Goal: Task Accomplishment & Management: Use online tool/utility

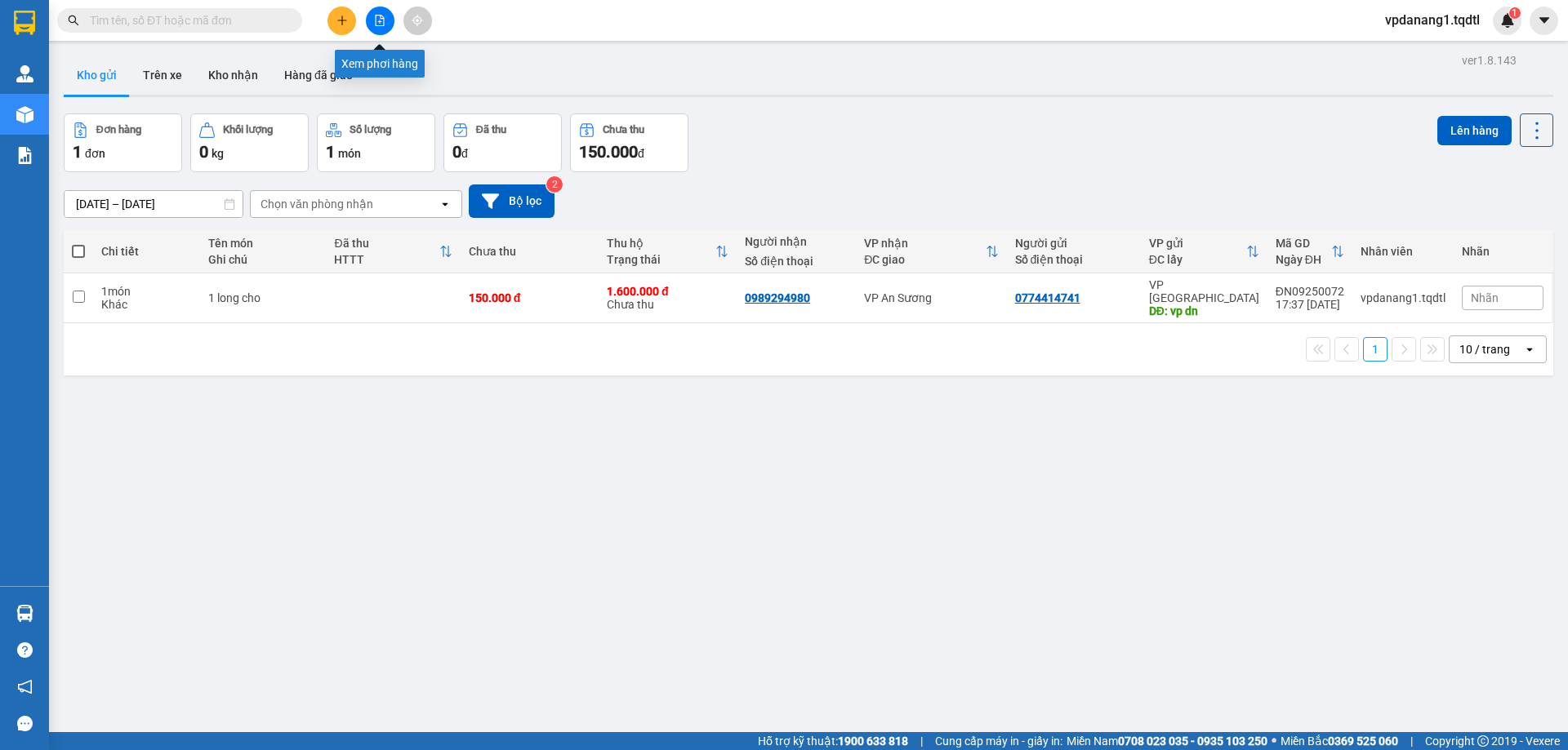
click at [385, 16] on button at bounding box center [380, 20] width 28 height 28
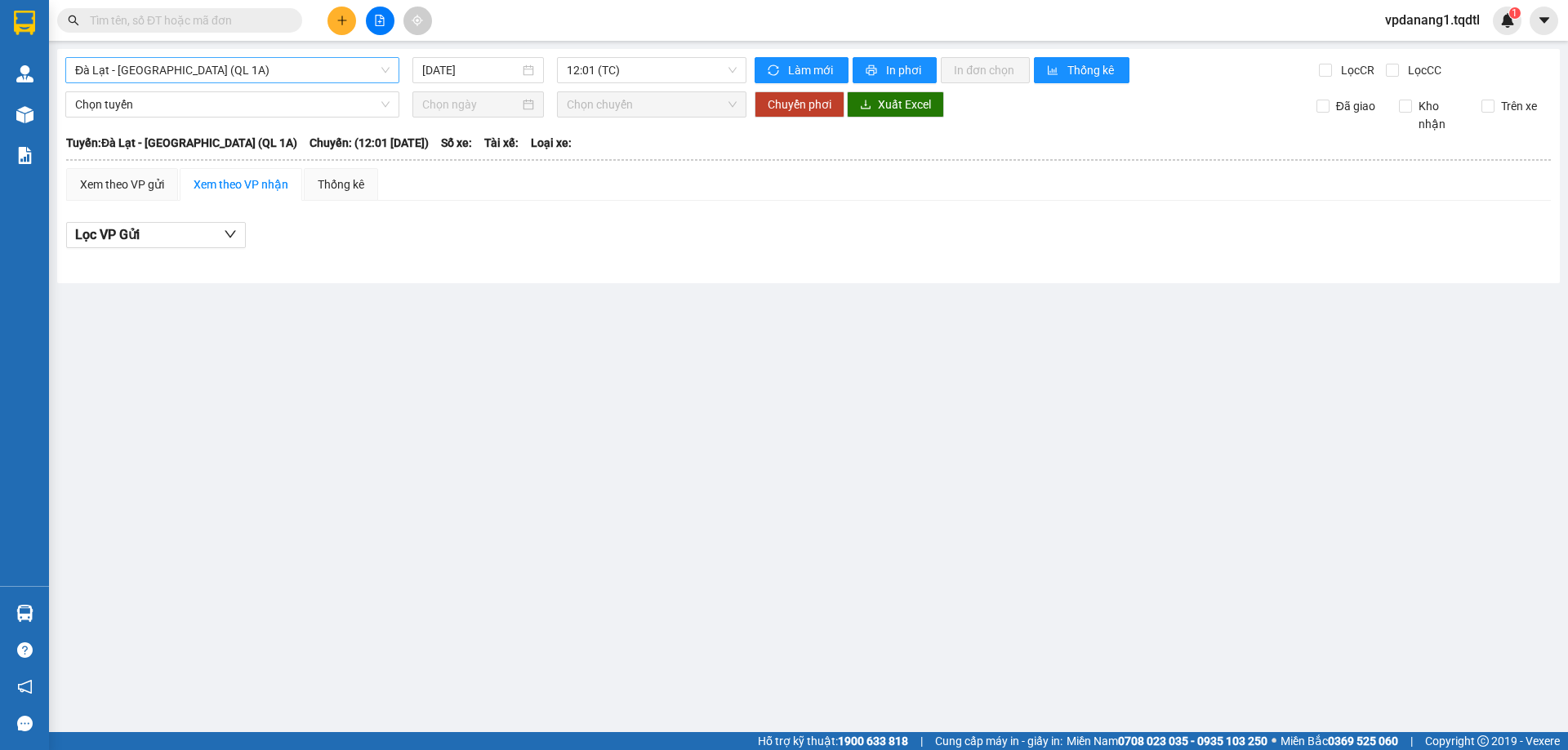
click at [356, 76] on span "Đà Lạt - [GEOGRAPHIC_DATA] (QL 1A)" at bounding box center [232, 69] width 314 height 24
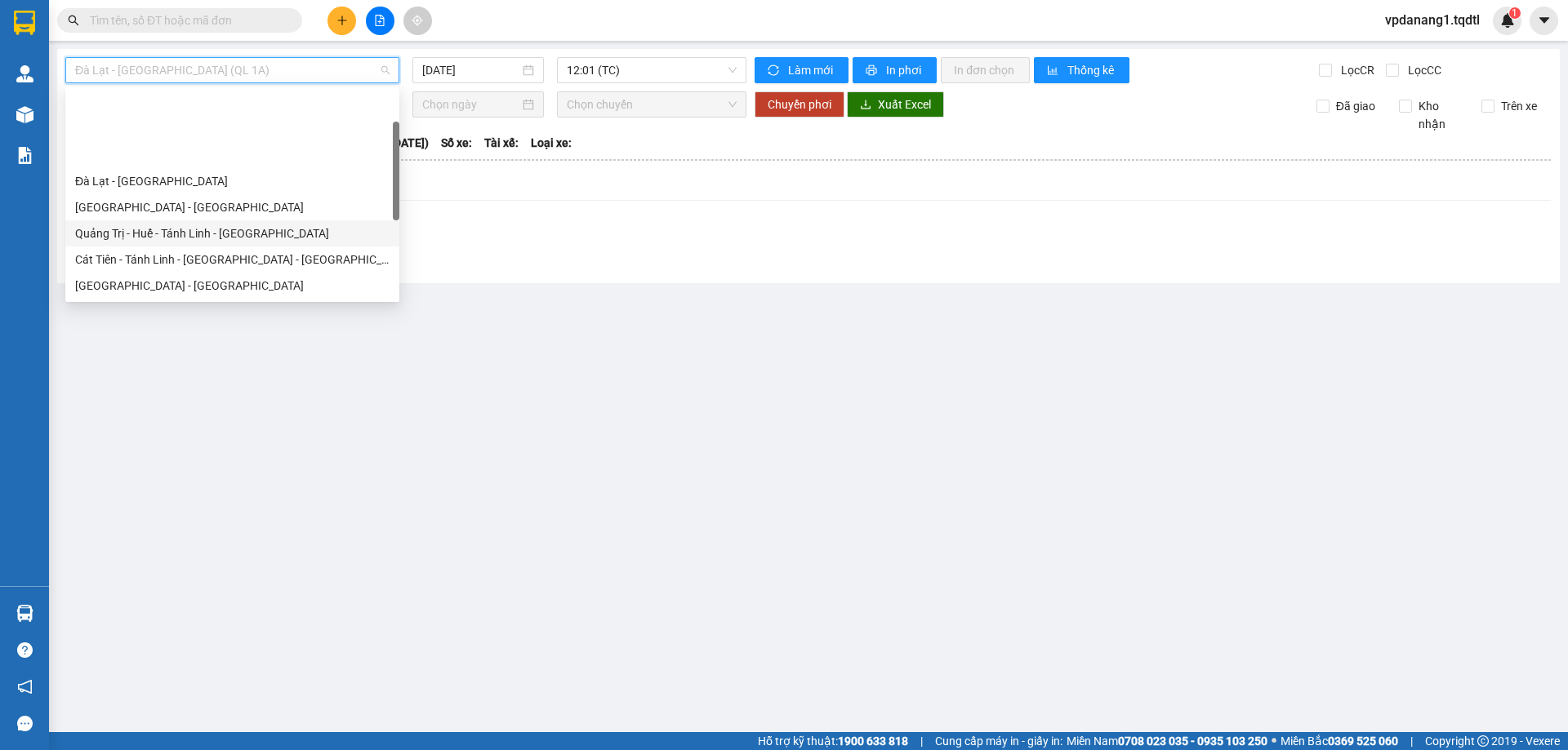
scroll to position [82, 0]
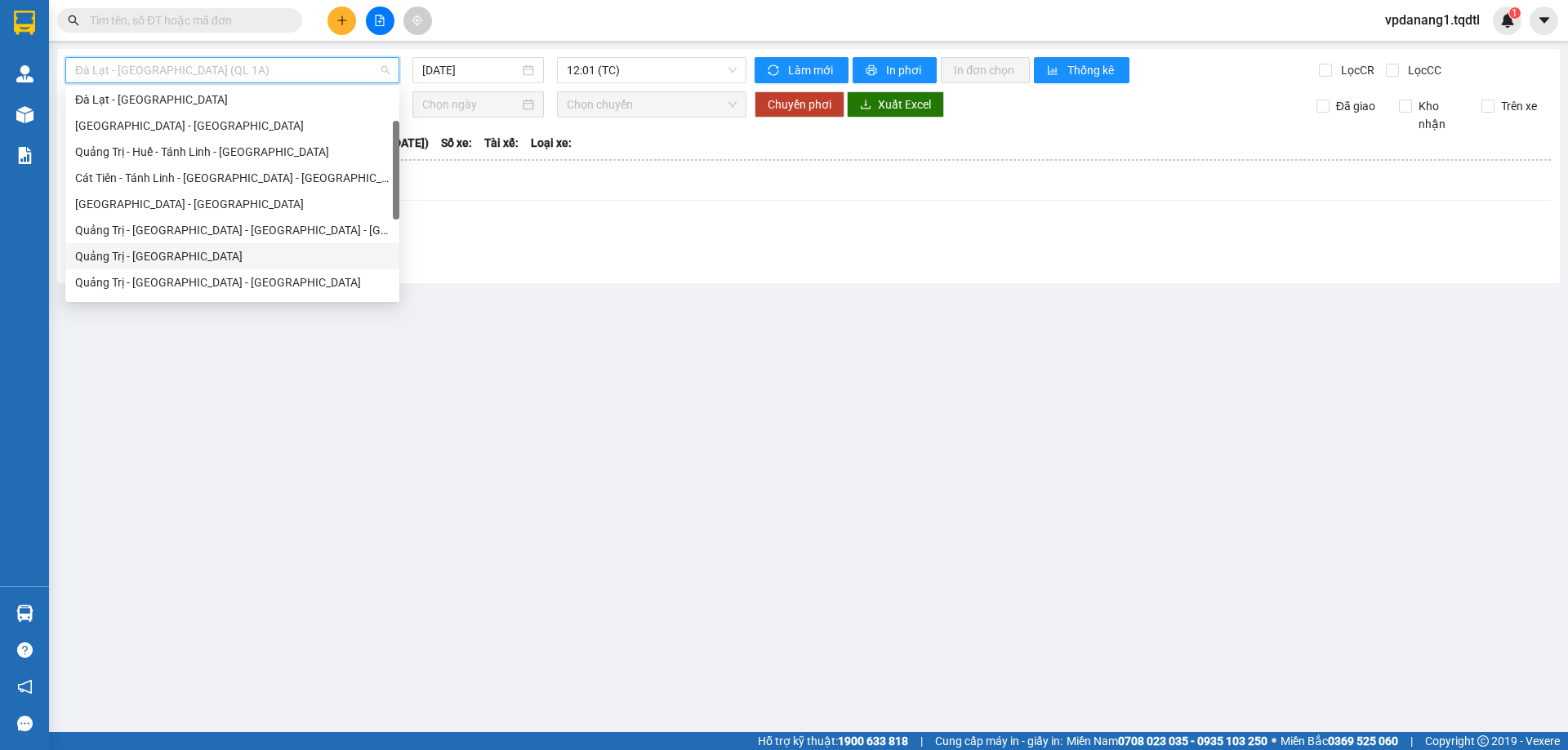
click at [297, 258] on div "Quảng Trị - [GEOGRAPHIC_DATA]" at bounding box center [232, 257] width 314 height 18
type input "[DATE]"
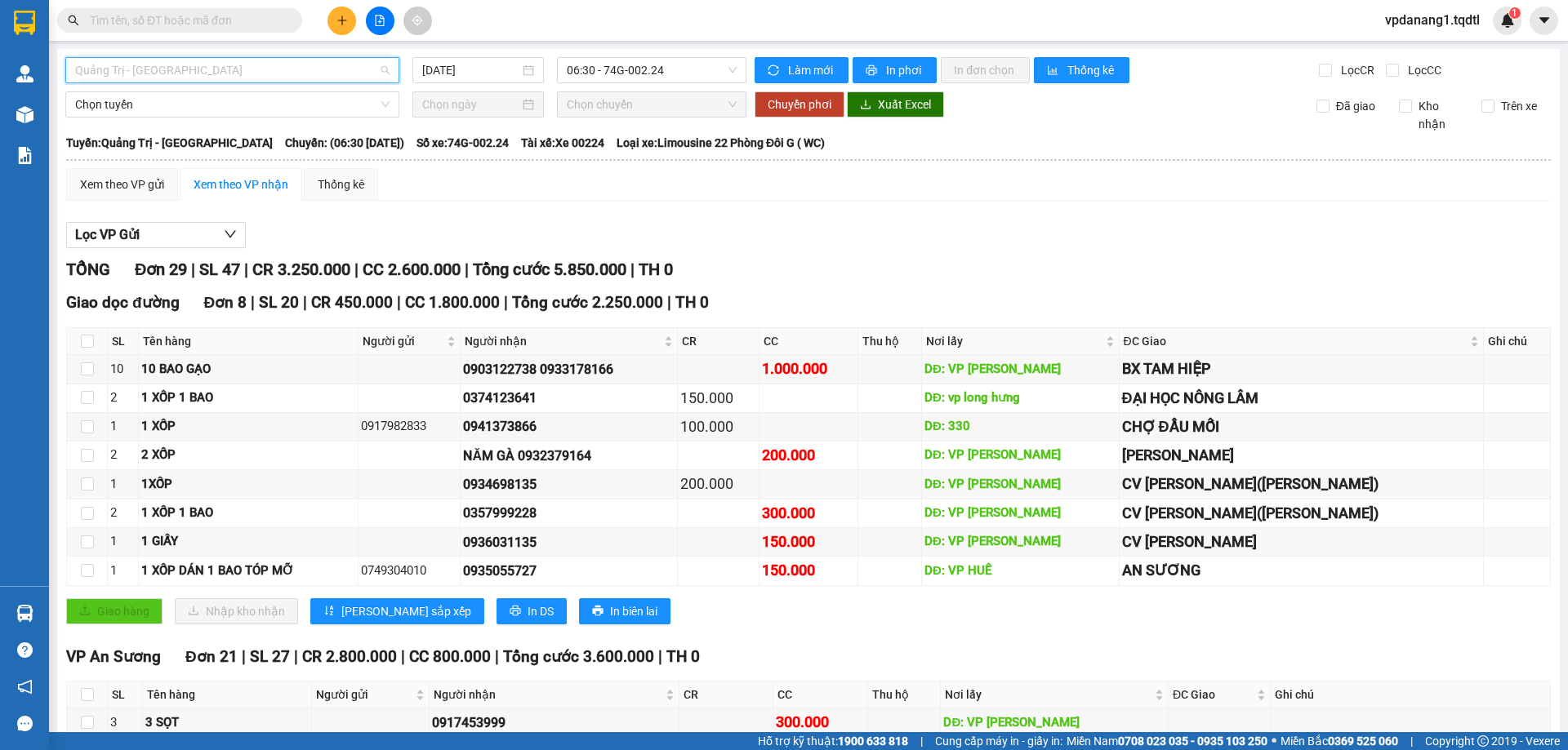
click at [286, 78] on span "Quảng Trị - [GEOGRAPHIC_DATA]" at bounding box center [232, 69] width 314 height 24
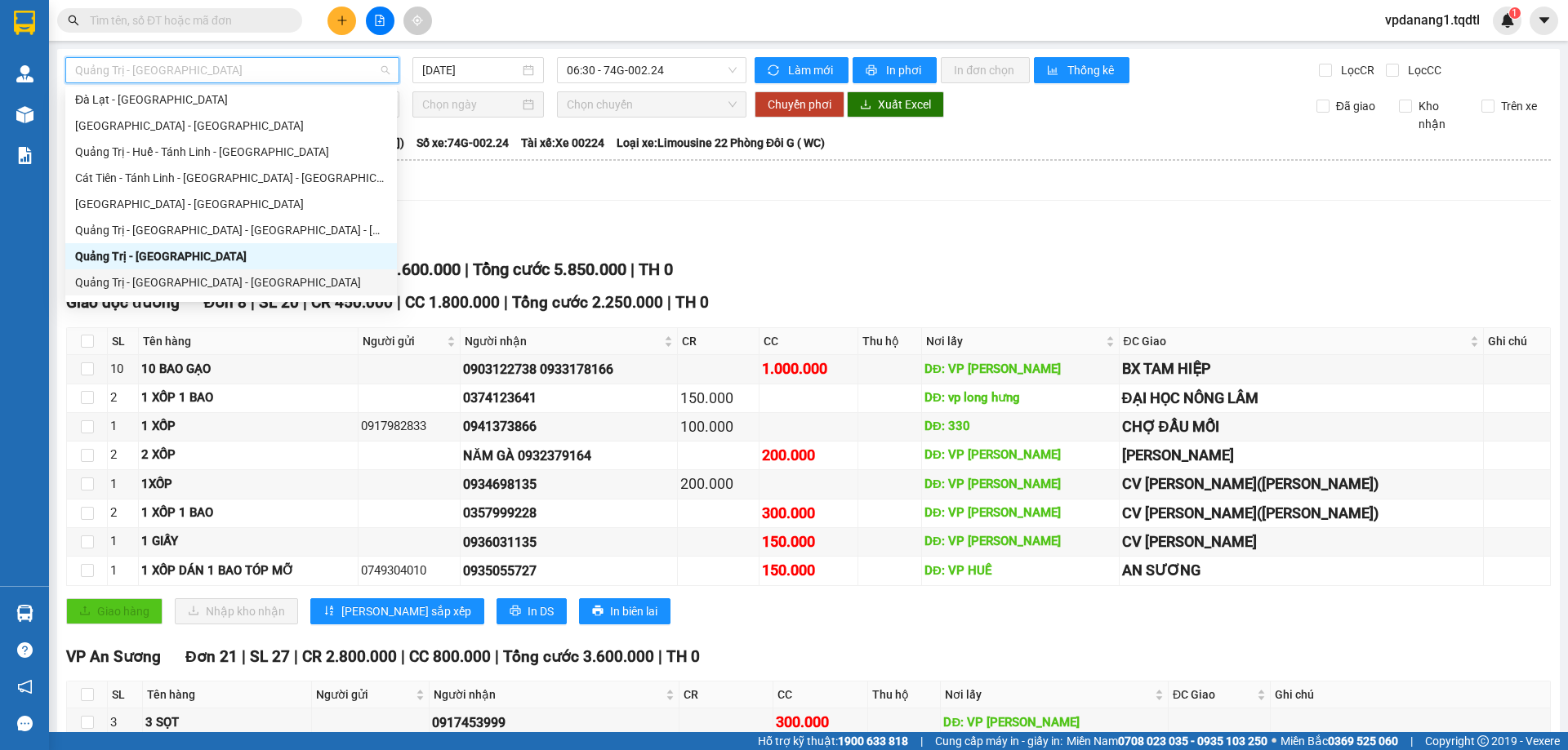
click at [342, 279] on div "Quảng Trị - [GEOGRAPHIC_DATA] - [GEOGRAPHIC_DATA]" at bounding box center [231, 282] width 312 height 18
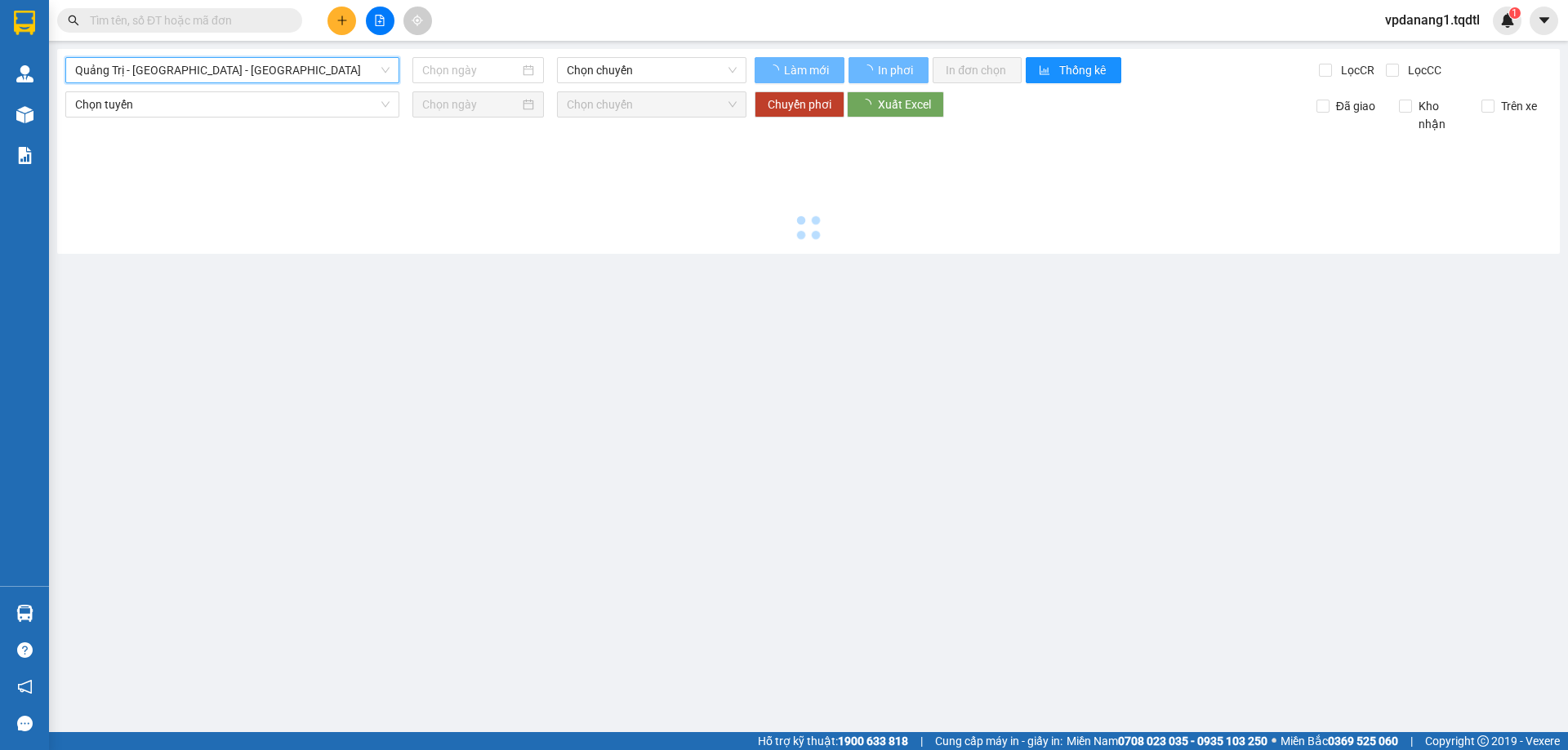
type input "[DATE]"
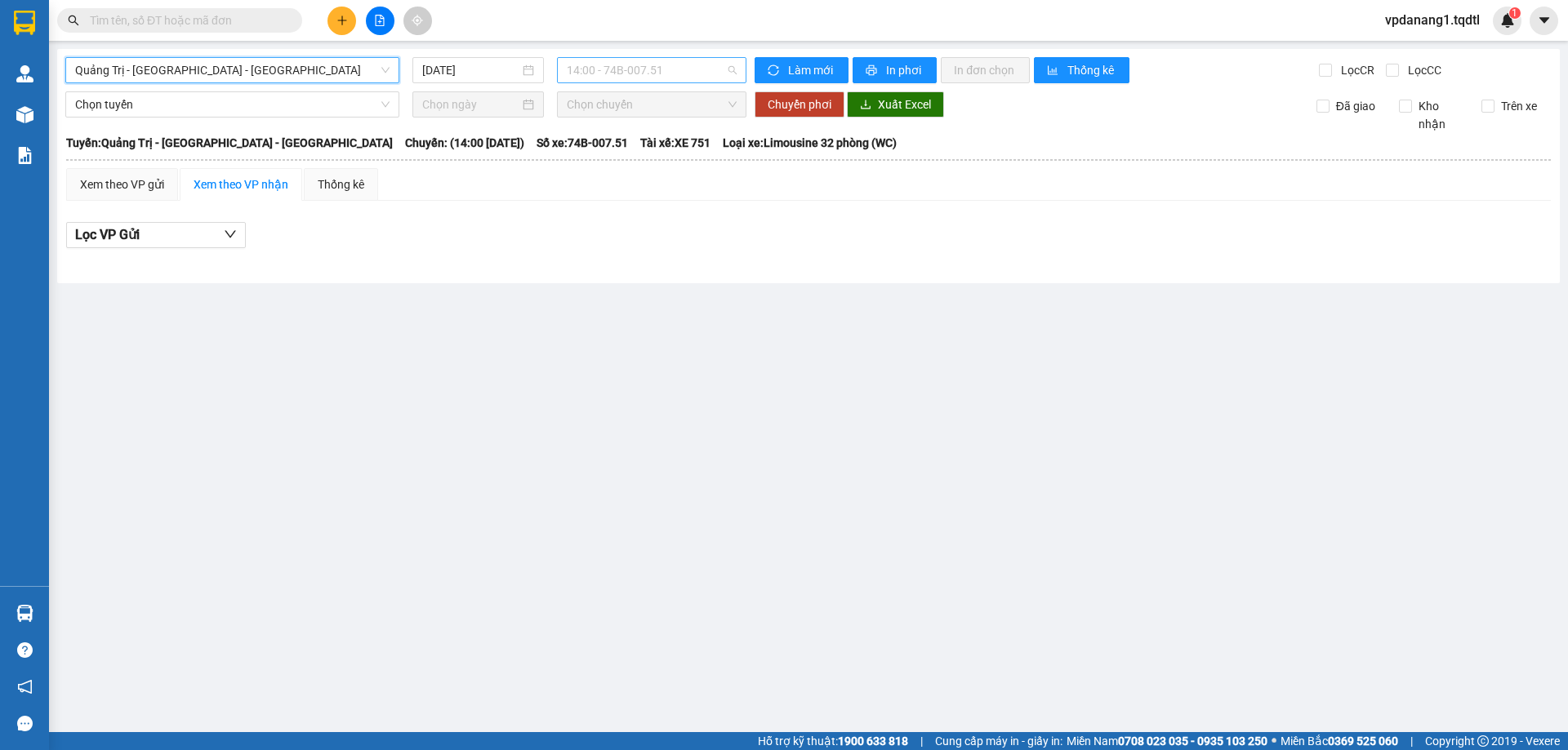
click at [661, 73] on span "14:00 - 74B-007.51" at bounding box center [652, 69] width 170 height 24
click at [278, 67] on span "Quảng Trị - [GEOGRAPHIC_DATA] - [GEOGRAPHIC_DATA]" at bounding box center [232, 69] width 314 height 24
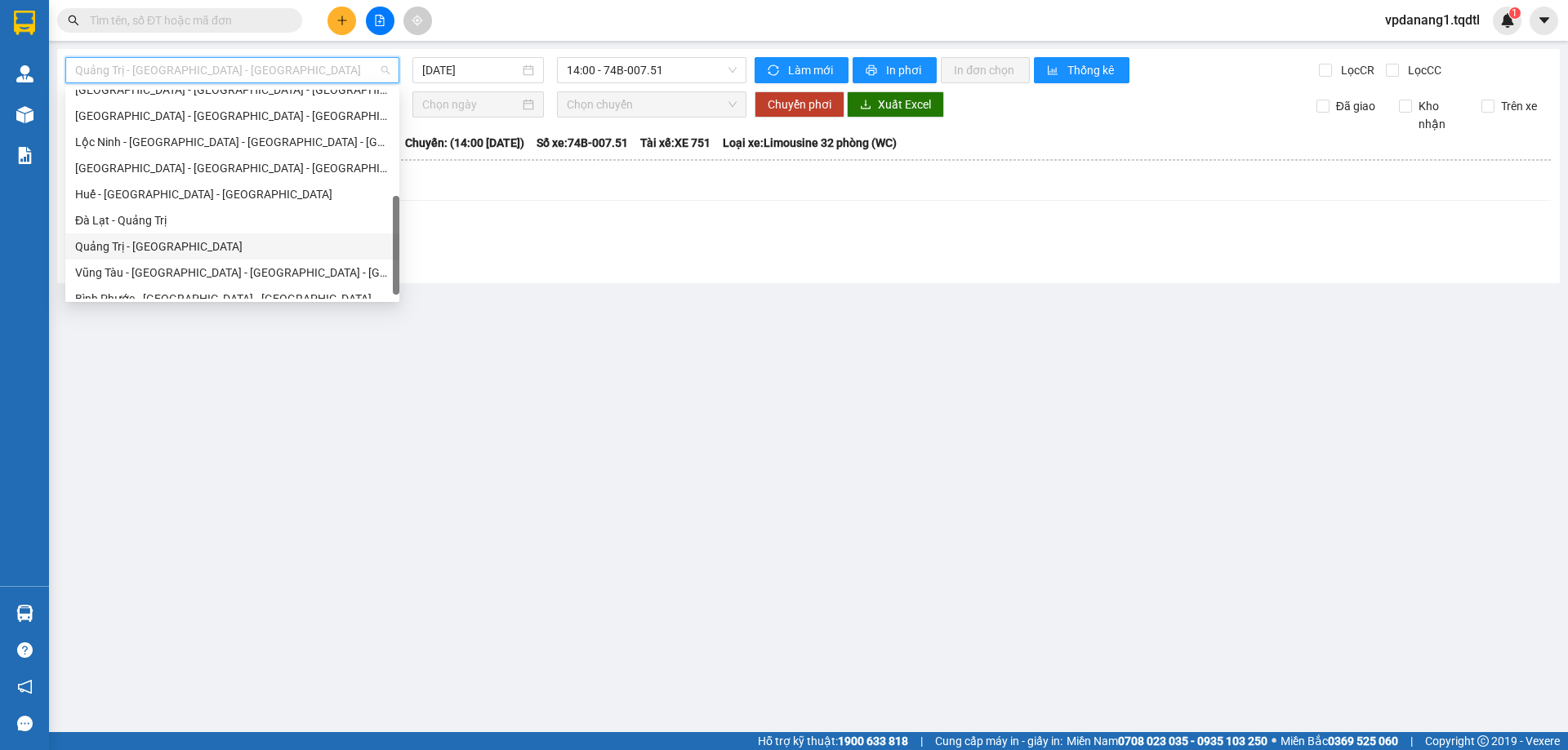
scroll to position [339, 0]
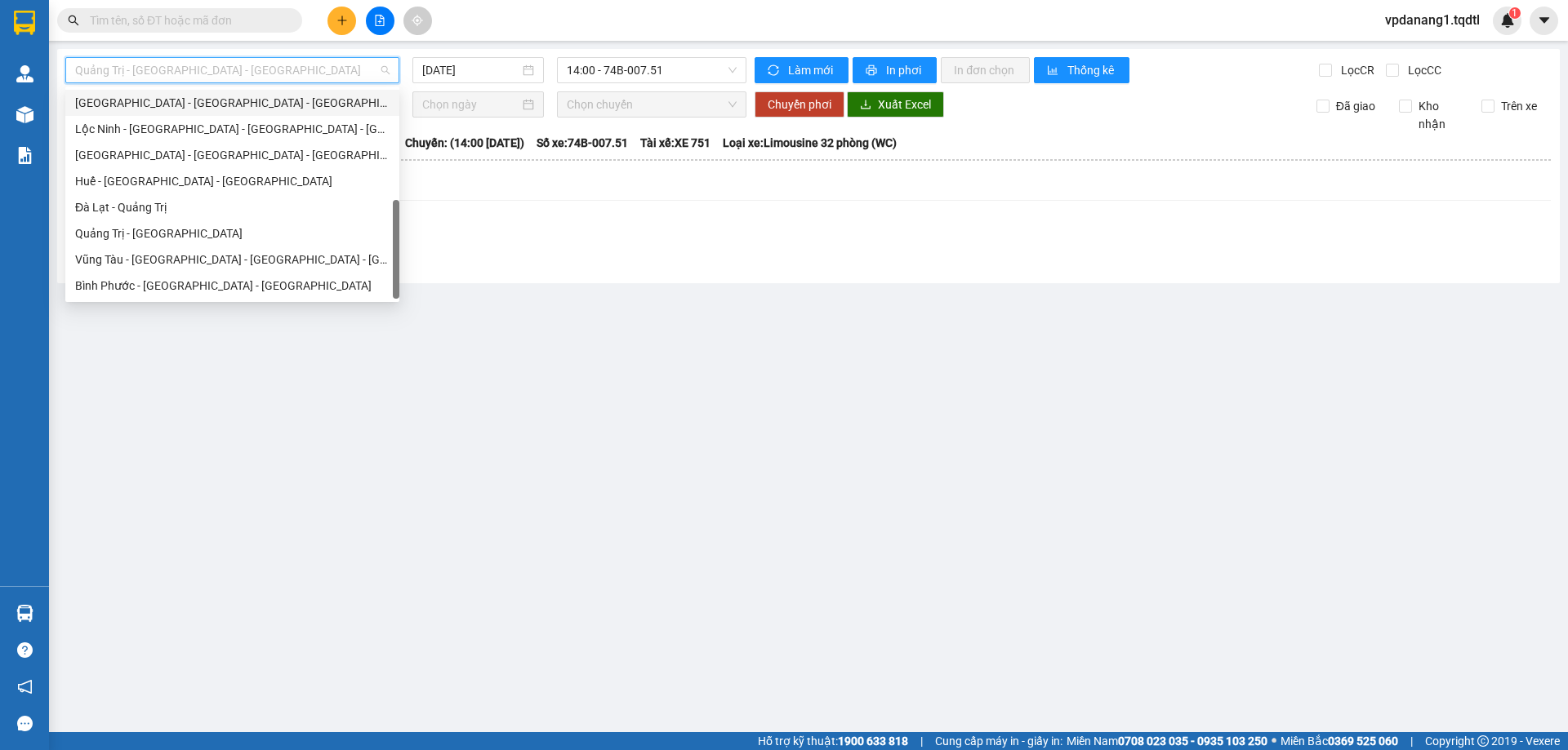
click at [292, 100] on div "[GEOGRAPHIC_DATA] - [GEOGRAPHIC_DATA] - [GEOGRAPHIC_DATA] - [GEOGRAPHIC_DATA]" at bounding box center [232, 102] width 314 height 18
type input "[DATE]"
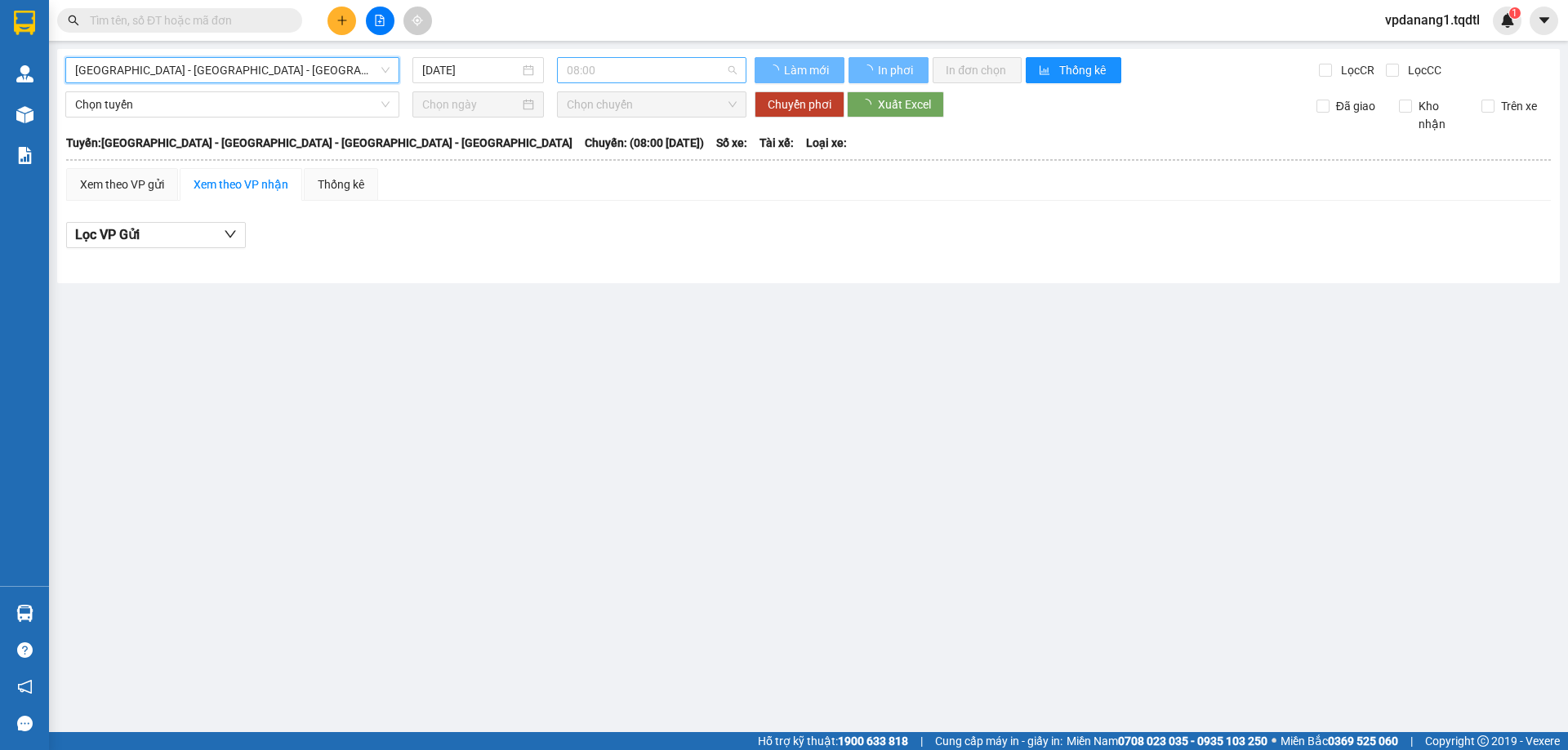
click at [613, 66] on span "08:00" at bounding box center [652, 69] width 170 height 24
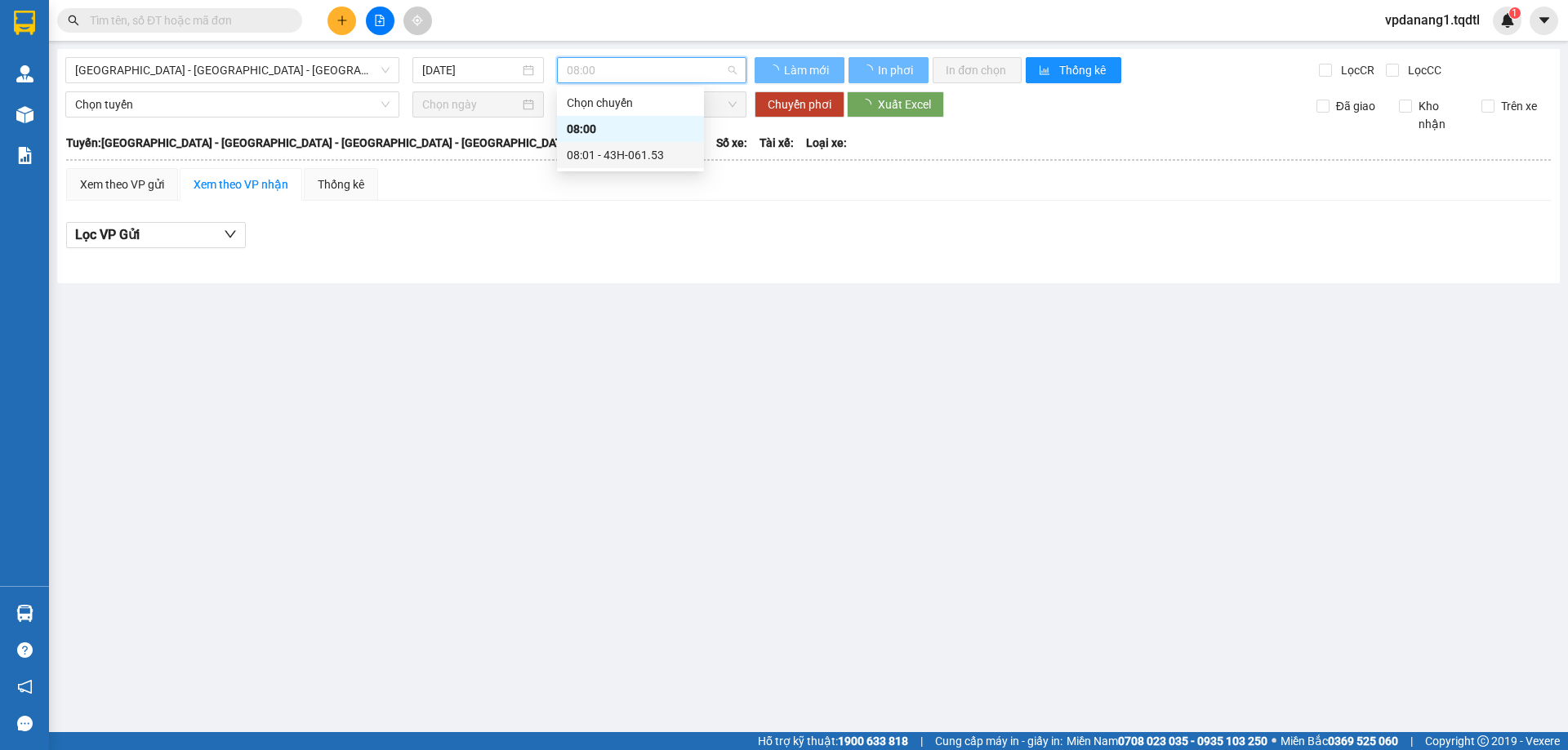
click at [599, 151] on div "08:01 - 43H-061.53" at bounding box center [630, 155] width 128 height 18
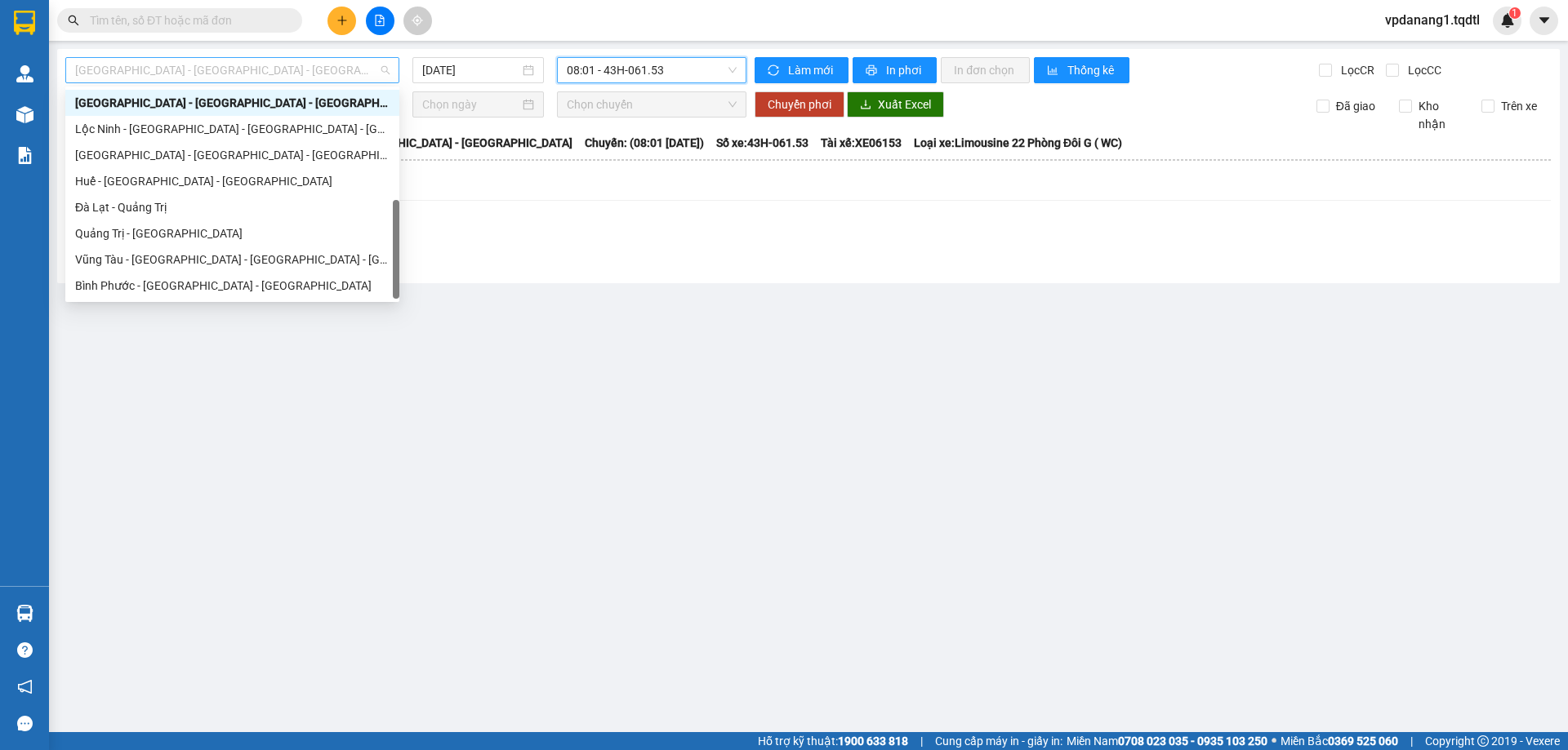
click at [347, 62] on span "[GEOGRAPHIC_DATA] - [GEOGRAPHIC_DATA] - [GEOGRAPHIC_DATA] - [GEOGRAPHIC_DATA]" at bounding box center [232, 69] width 314 height 24
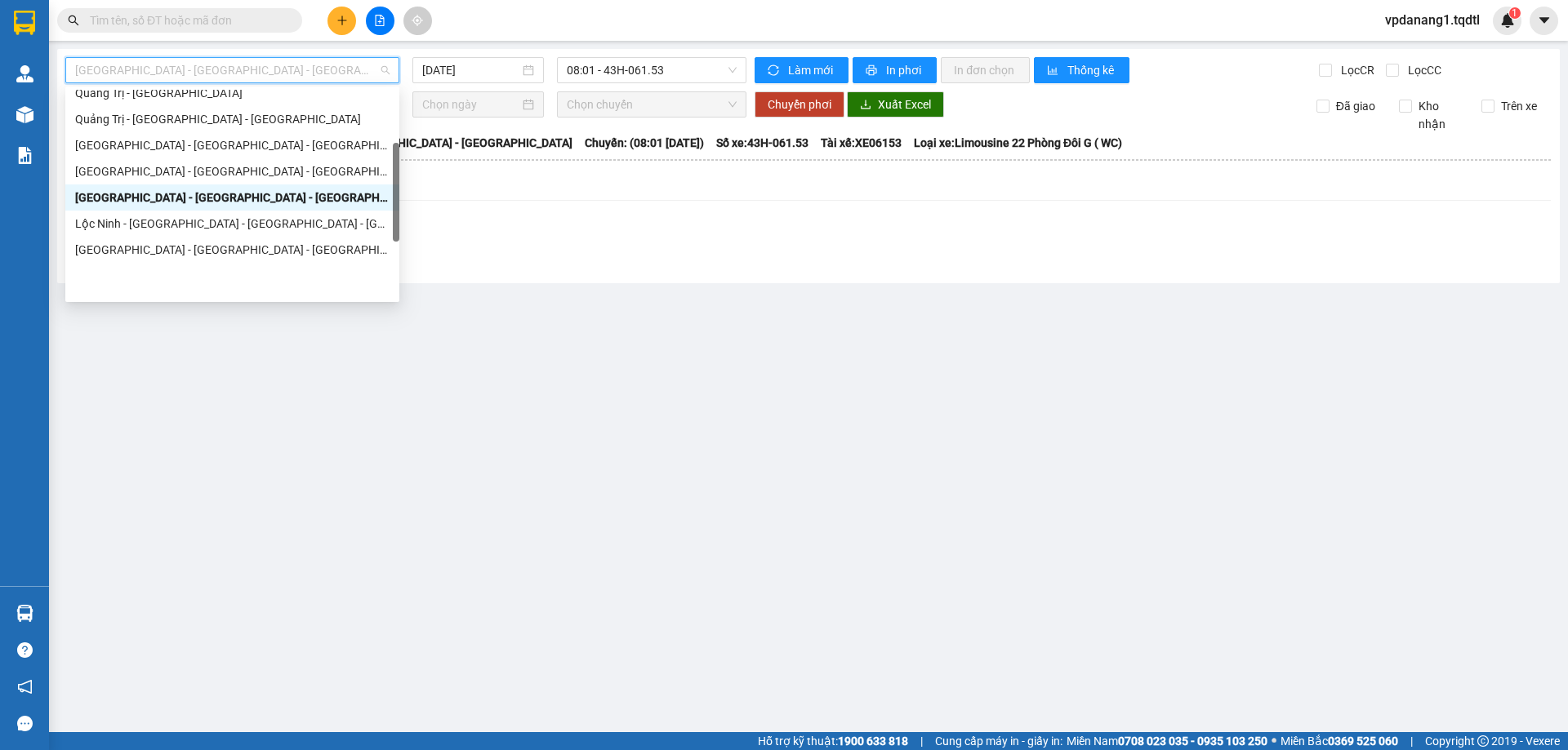
scroll to position [163, 0]
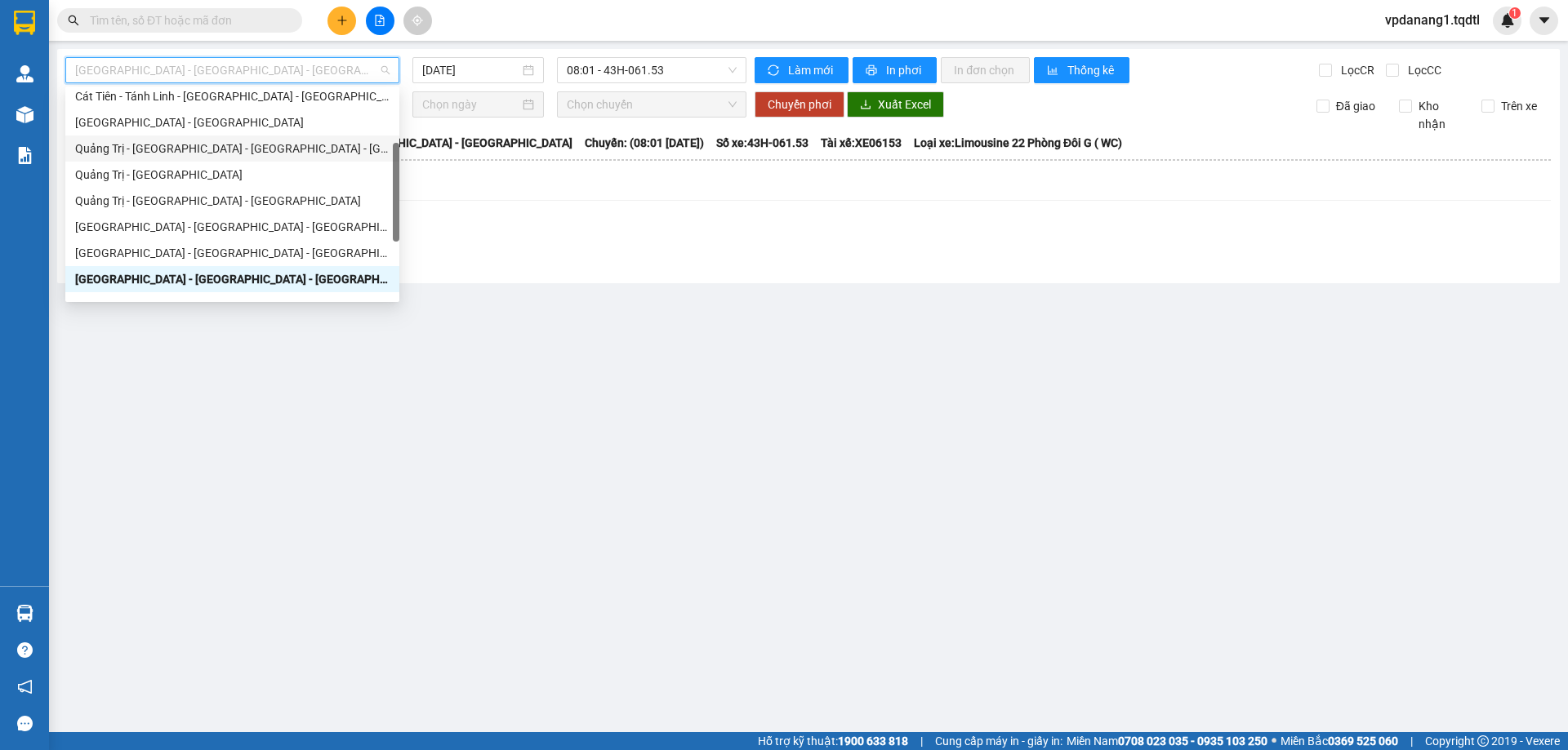
click at [254, 158] on div "Quảng Trị - [GEOGRAPHIC_DATA] - [GEOGRAPHIC_DATA] - [GEOGRAPHIC_DATA]" at bounding box center [232, 148] width 334 height 26
type input "[DATE]"
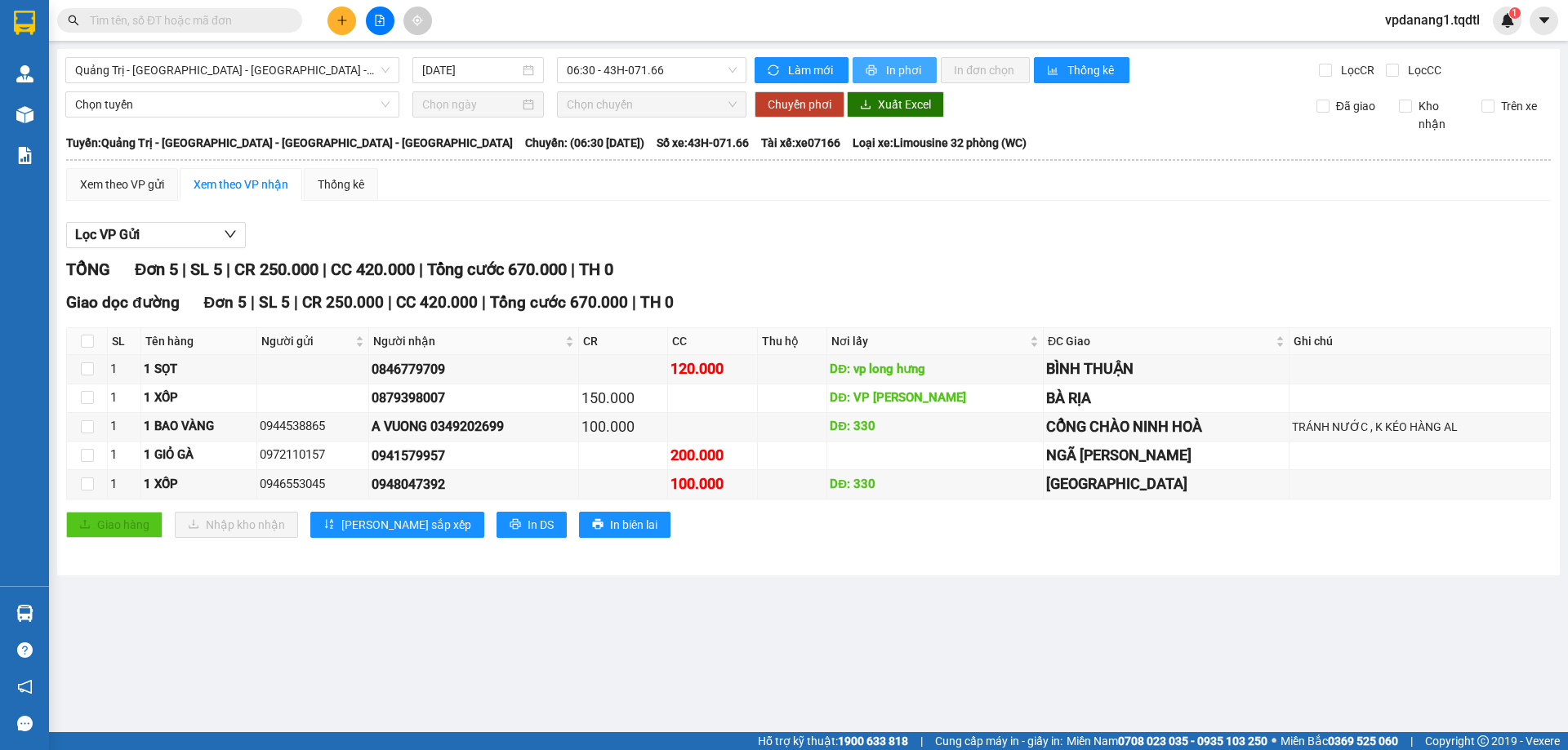
click at [901, 69] on span "In phơi" at bounding box center [905, 70] width 38 height 18
click at [911, 69] on span "In phơi" at bounding box center [905, 70] width 38 height 18
click at [873, 62] on button "In phơi" at bounding box center [895, 70] width 84 height 26
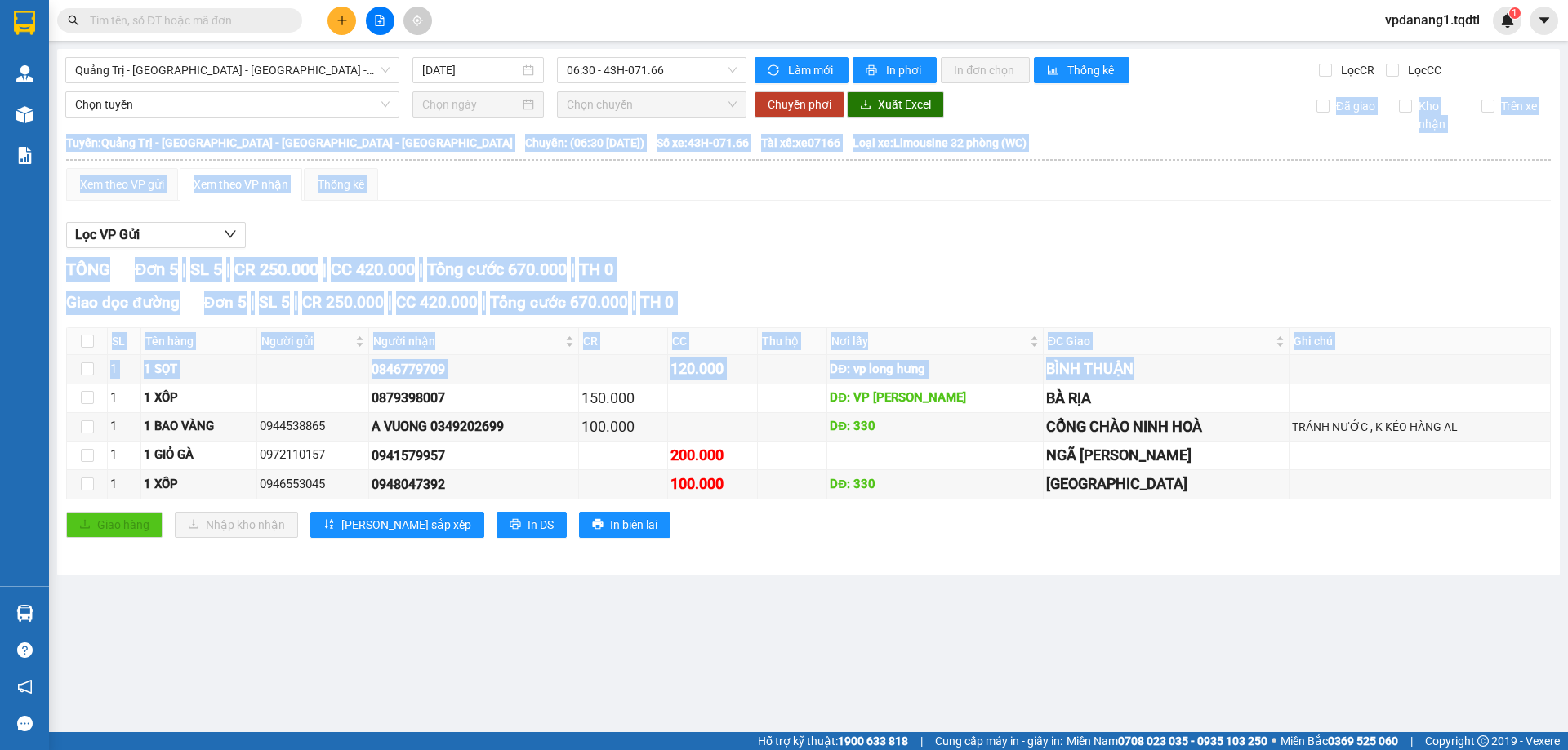
drag, startPoint x: 1477, startPoint y: 266, endPoint x: 1568, endPoint y: -99, distance: 376.2
click at [1568, 0] on html "Kết quả tìm kiếm ( 0 ) Bộ lọc No Data vpdanang1.tqdtl 1 Quản [PERSON_NAME] lý k…" at bounding box center [784, 375] width 1568 height 750
click at [879, 68] on button "In phơi" at bounding box center [895, 70] width 84 height 26
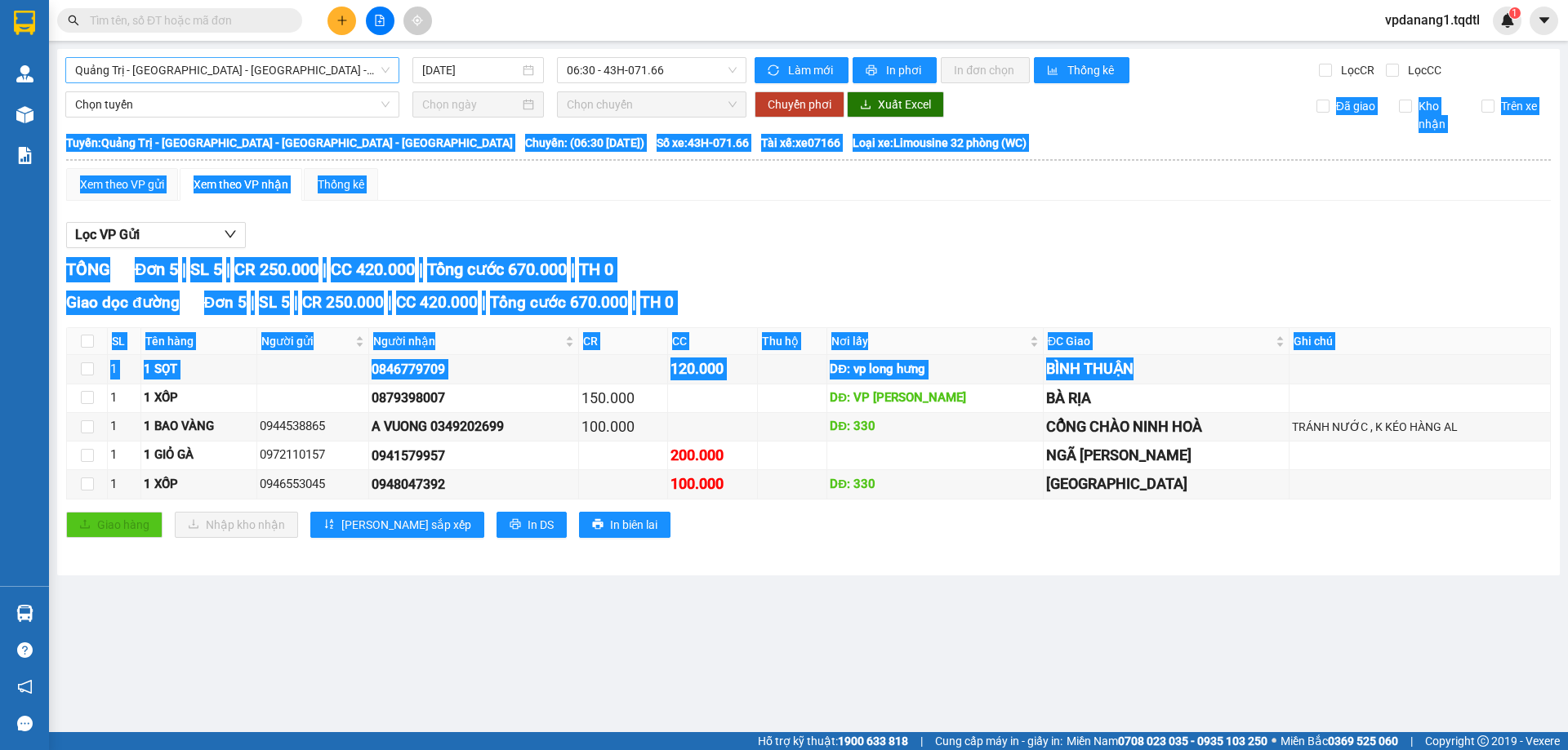
click at [249, 74] on span "Quảng Trị - [GEOGRAPHIC_DATA] - [GEOGRAPHIC_DATA] - [GEOGRAPHIC_DATA]" at bounding box center [232, 69] width 314 height 24
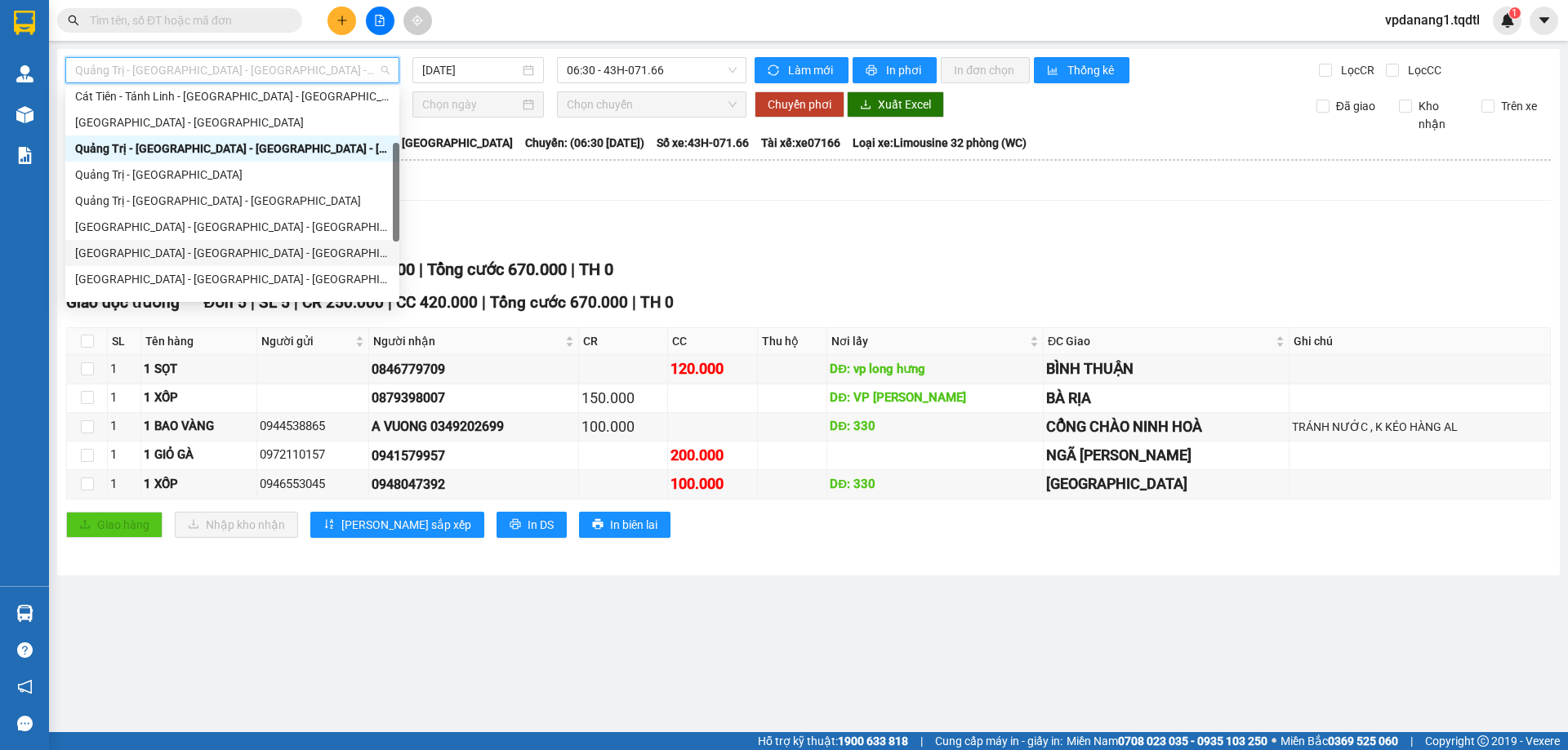
scroll to position [327, 0]
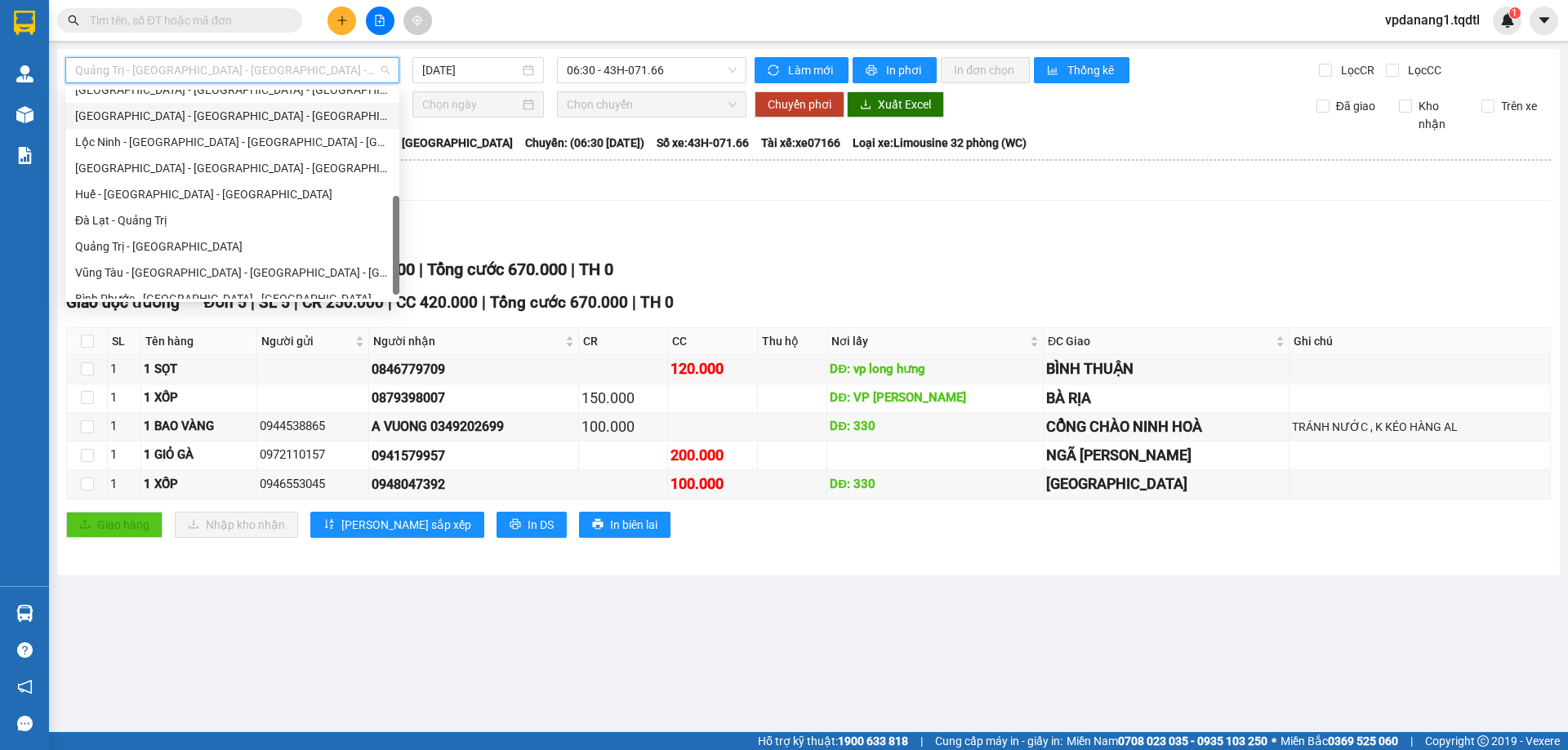
click at [273, 108] on div "[GEOGRAPHIC_DATA] - [GEOGRAPHIC_DATA] - [GEOGRAPHIC_DATA] - [GEOGRAPHIC_DATA]" at bounding box center [232, 116] width 314 height 18
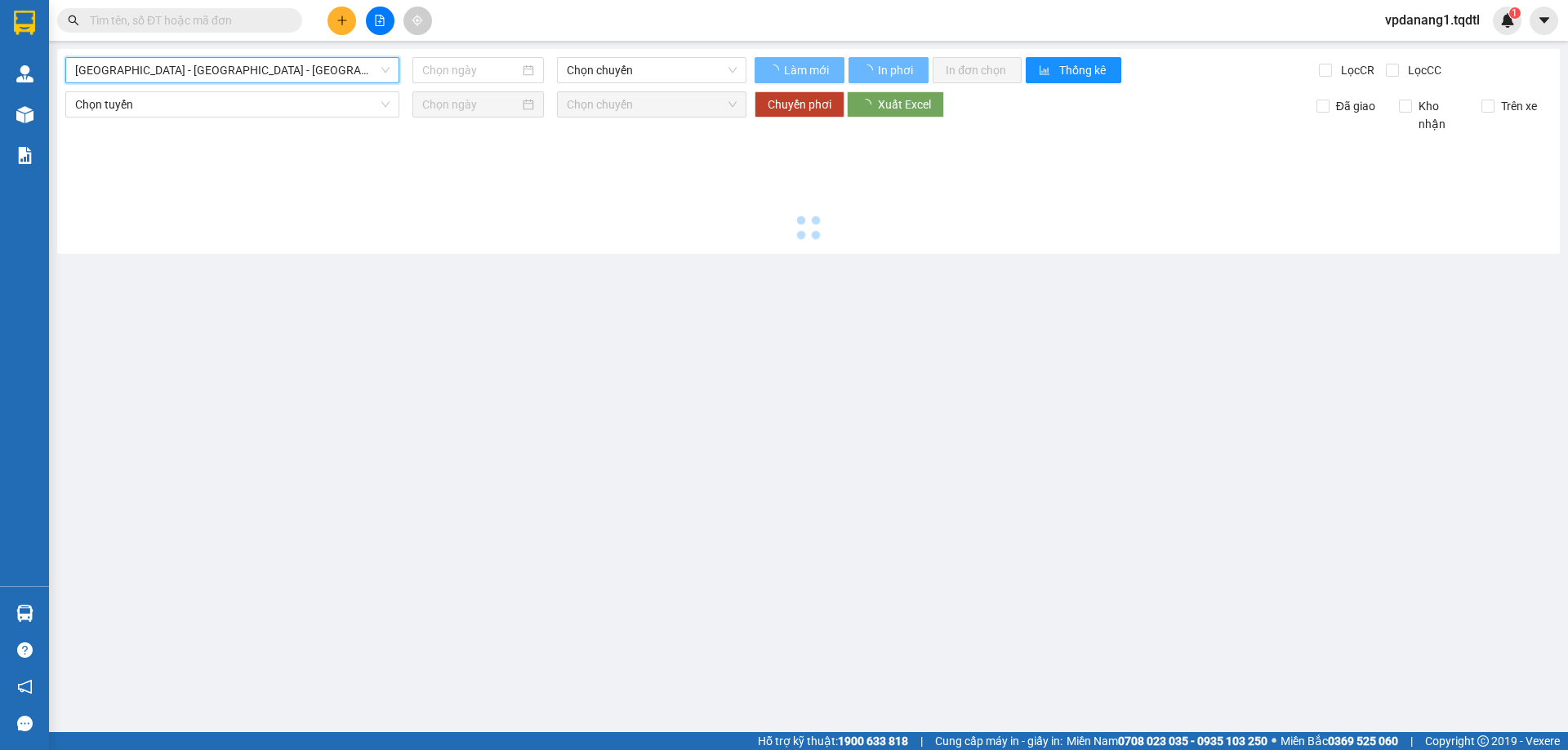
type input "[DATE]"
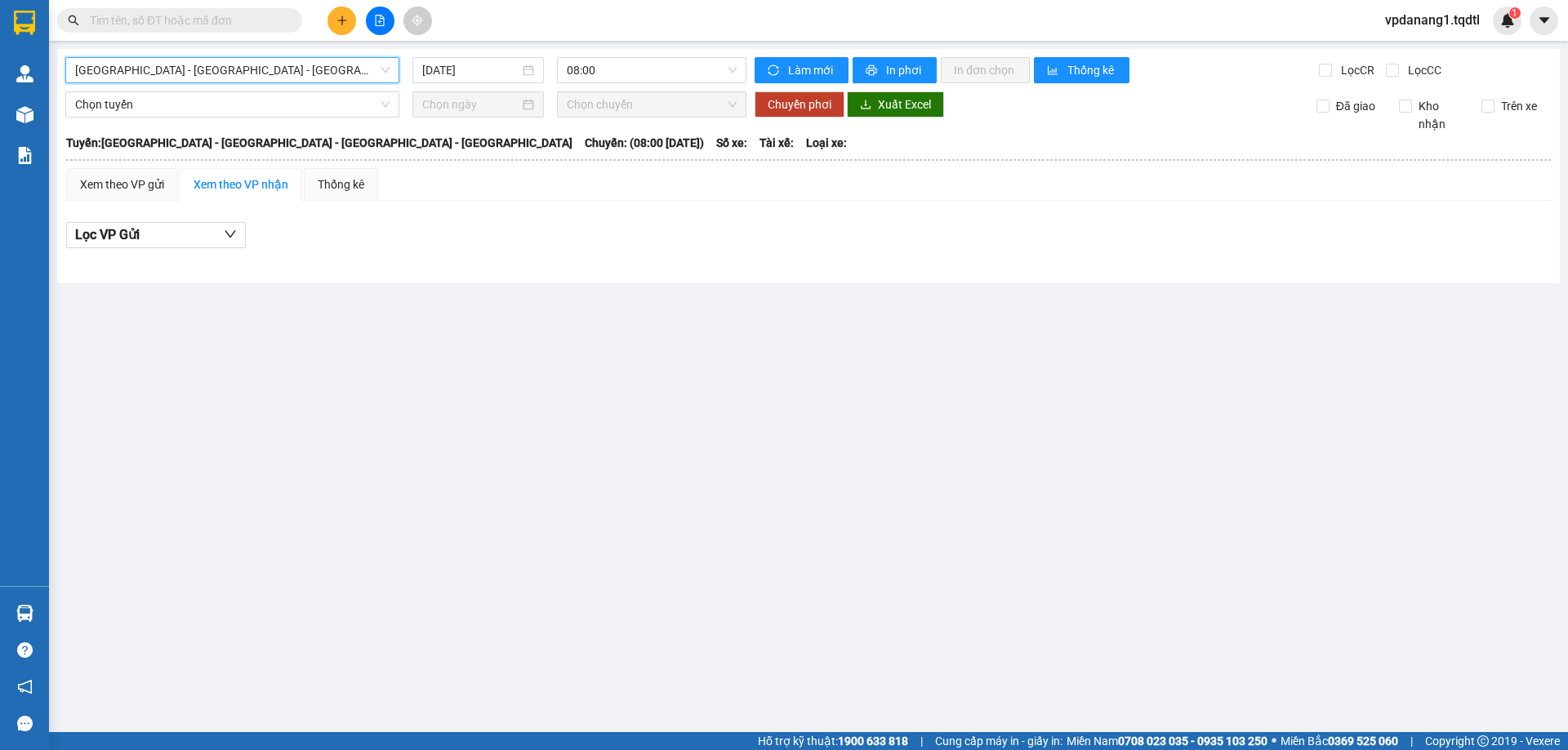
click at [624, 83] on div "[GEOGRAPHIC_DATA] - [GEOGRAPHIC_DATA] - [GEOGRAPHIC_DATA] - [GEOGRAPHIC_DATA] […" at bounding box center [809, 166] width 1503 height 234
click at [624, 80] on span "08:00" at bounding box center [652, 69] width 170 height 24
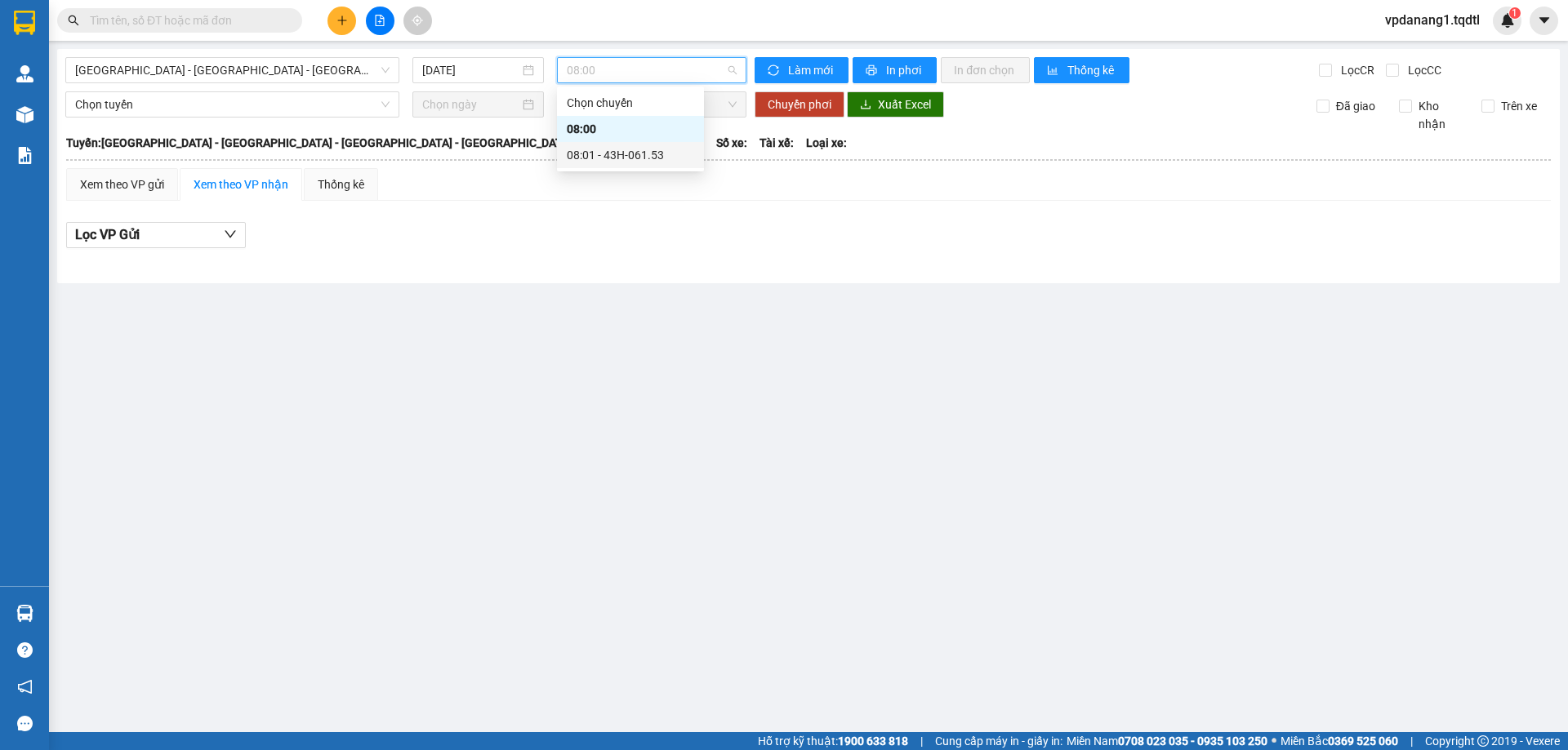
click at [622, 154] on div "08:01 - 43H-061.53" at bounding box center [630, 155] width 128 height 18
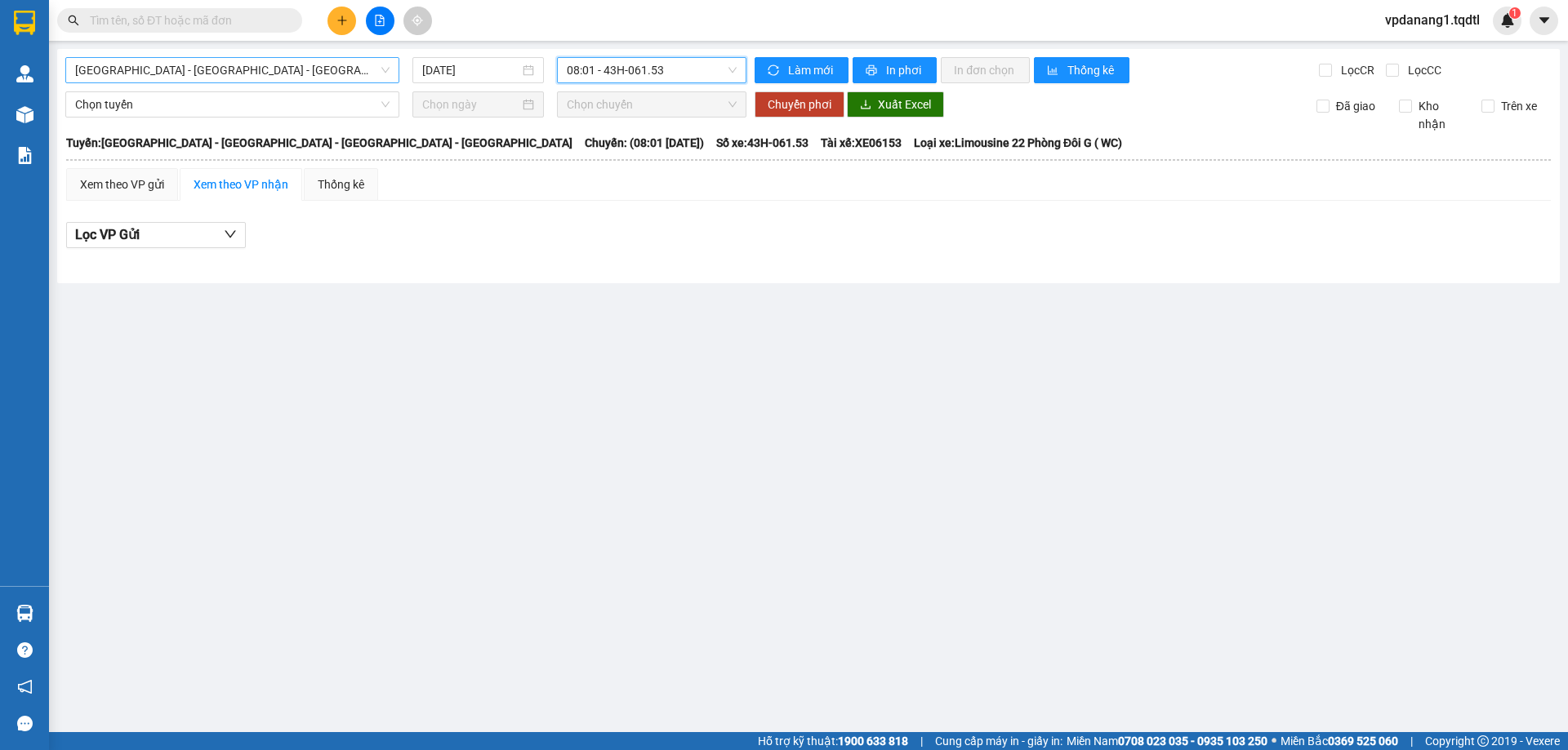
click at [325, 77] on span "[GEOGRAPHIC_DATA] - [GEOGRAPHIC_DATA] - [GEOGRAPHIC_DATA] - [GEOGRAPHIC_DATA]" at bounding box center [232, 69] width 314 height 24
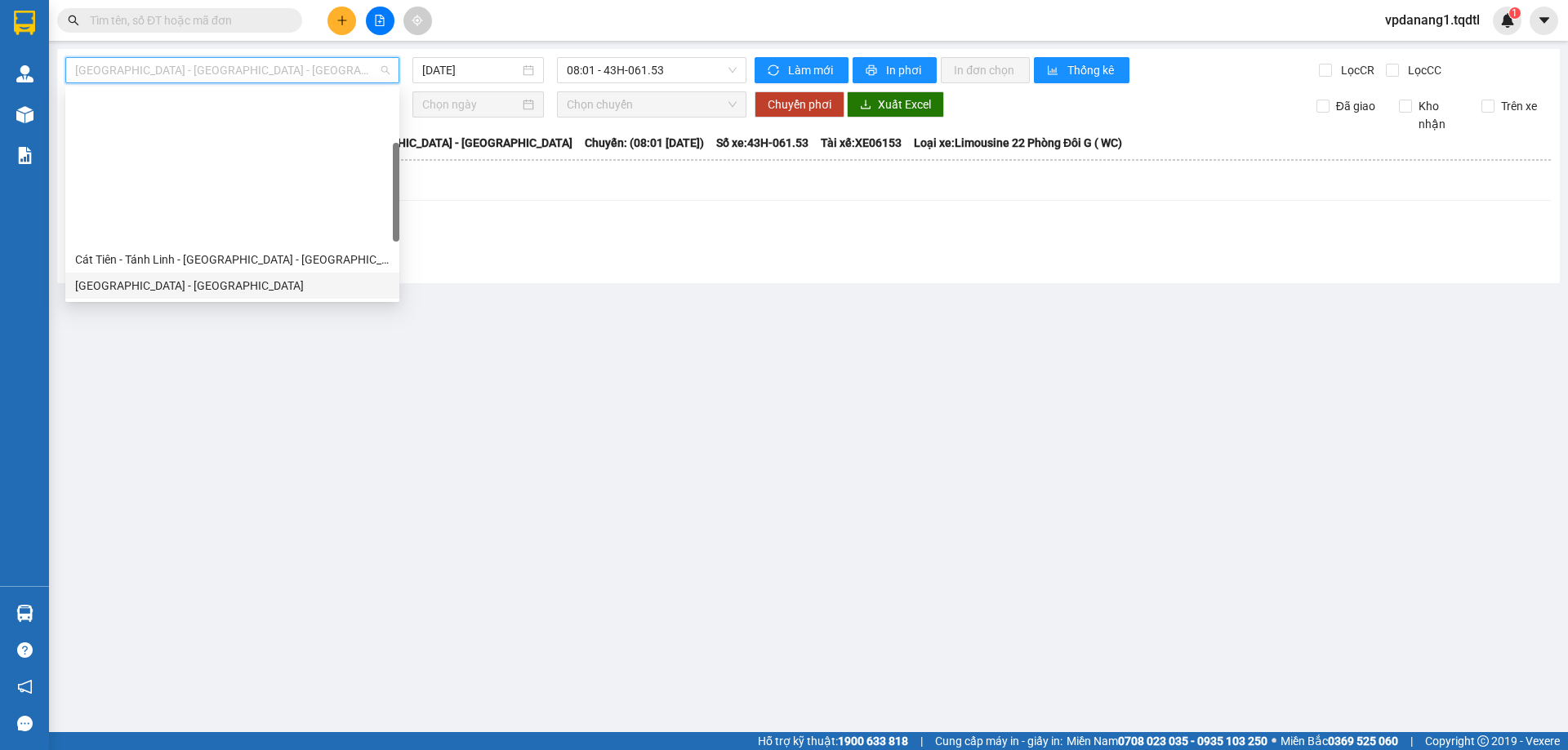
scroll to position [163, 0]
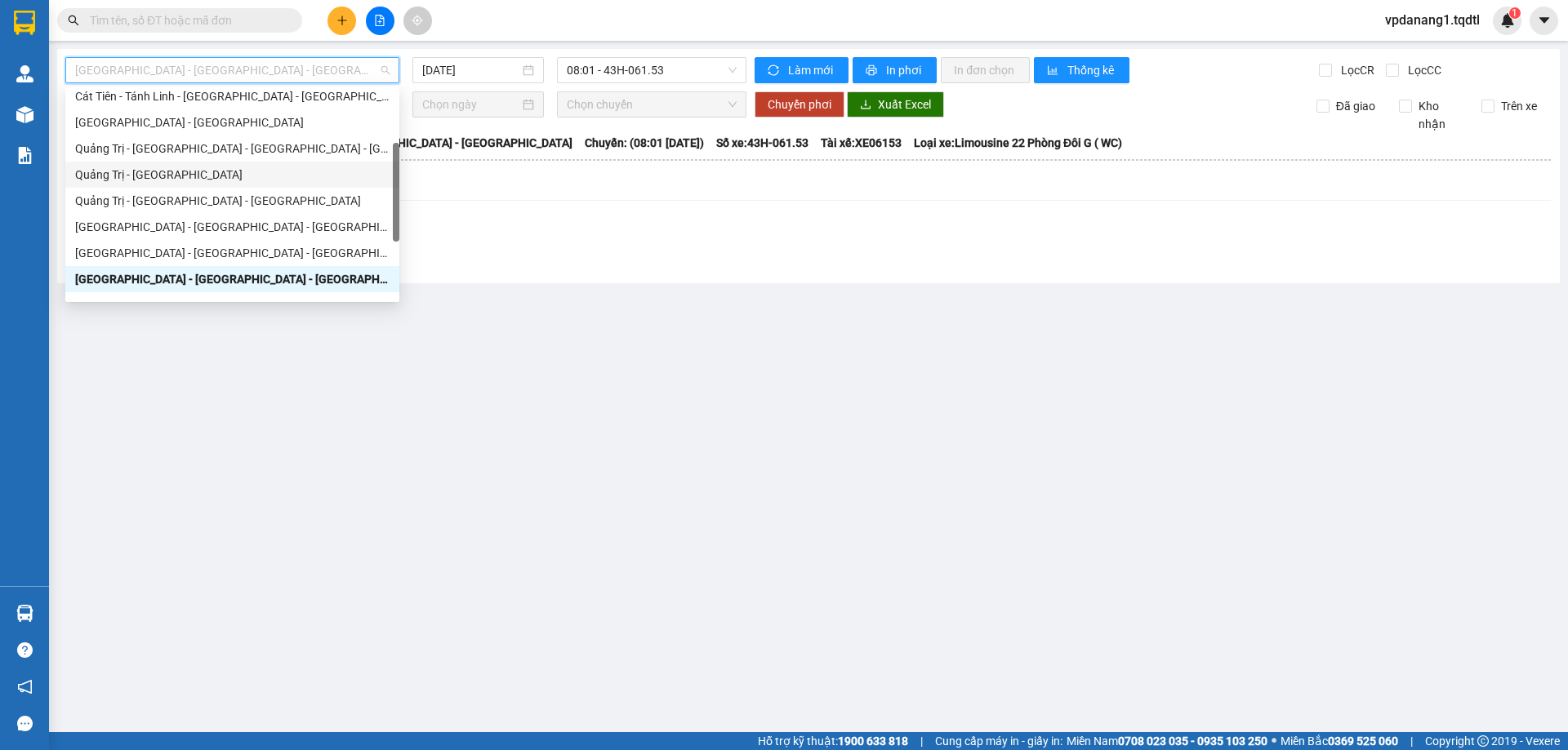
click at [249, 184] on div "Quảng Trị - [GEOGRAPHIC_DATA]" at bounding box center [232, 175] width 334 height 26
type input "[DATE]"
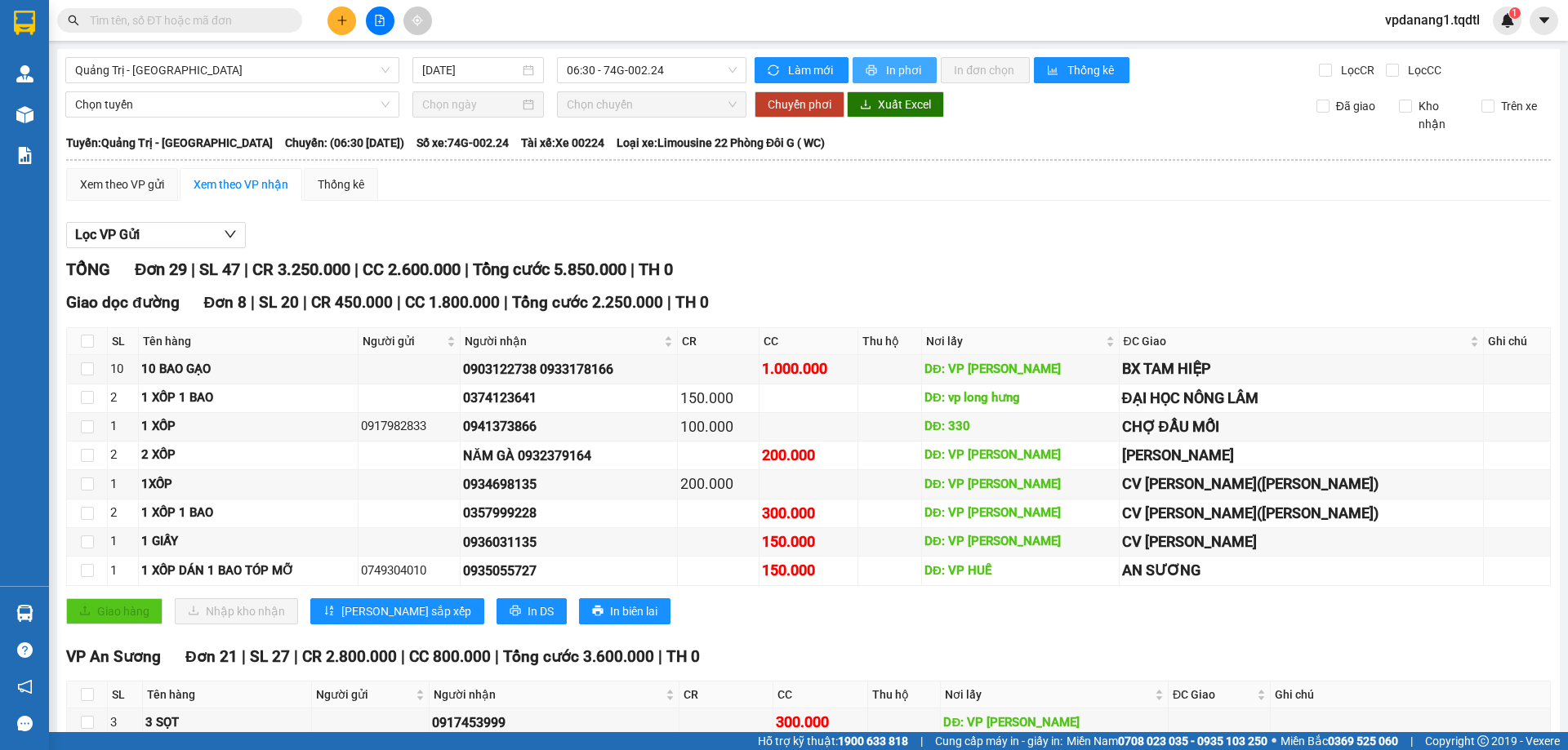
click at [890, 63] on span "In phơi" at bounding box center [905, 70] width 38 height 18
